Goal: Information Seeking & Learning: Learn about a topic

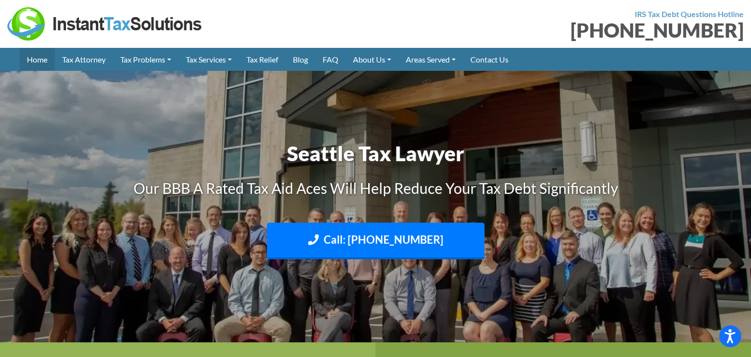
click at [35, 60] on link "Home" at bounding box center [37, 59] width 35 height 23
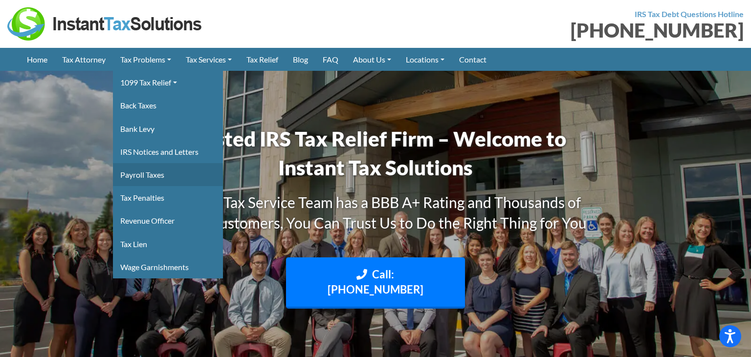
click at [140, 174] on link "Payroll Taxes" at bounding box center [168, 174] width 110 height 23
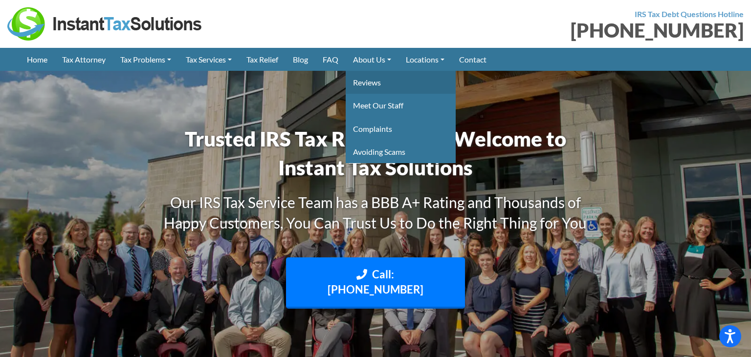
click at [372, 83] on link "Reviews" at bounding box center [401, 82] width 110 height 23
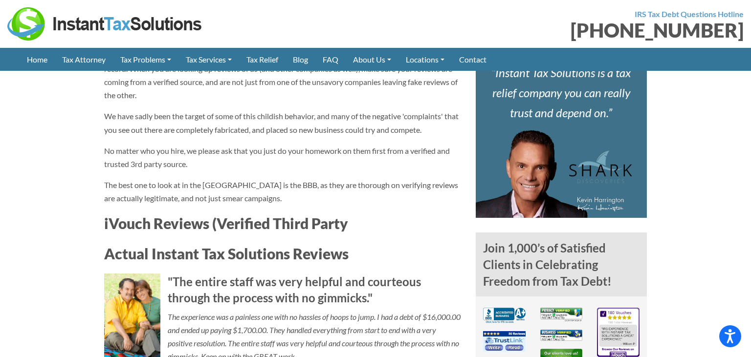
scroll to position [464, 0]
